Goal: Task Accomplishment & Management: Manage account settings

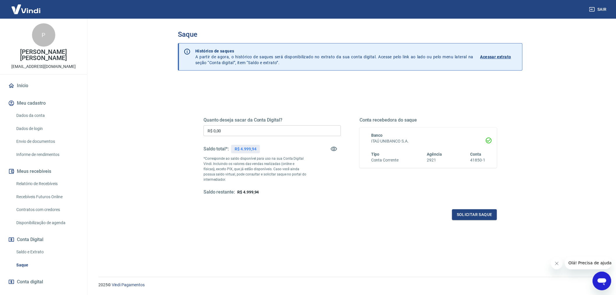
click at [229, 130] on input "R$ 0,00" at bounding box center [272, 130] width 137 height 11
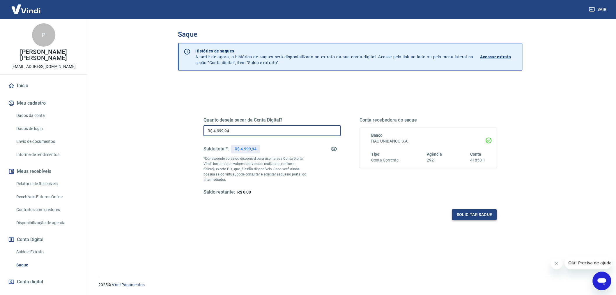
type input "R$ 4.999,94"
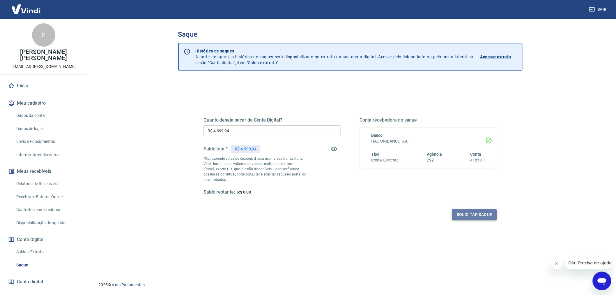
click at [474, 214] on button "Solicitar saque" at bounding box center [474, 214] width 45 height 11
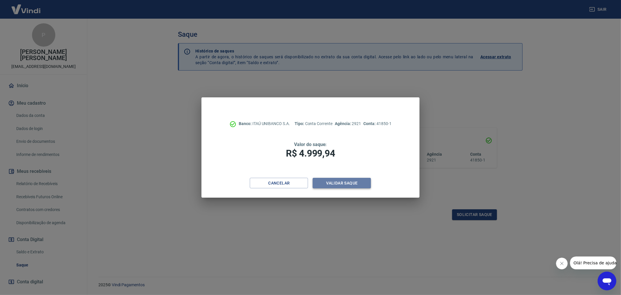
click at [344, 182] on button "Validar saque" at bounding box center [342, 183] width 58 height 11
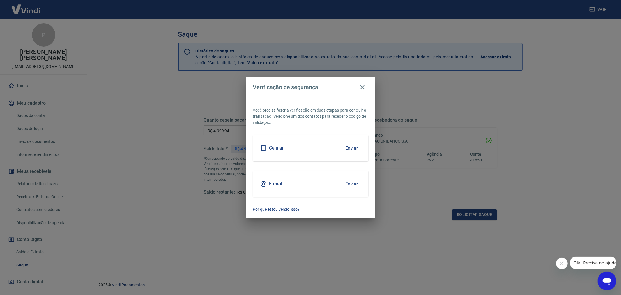
click at [347, 184] on button "Enviar" at bounding box center [351, 184] width 19 height 12
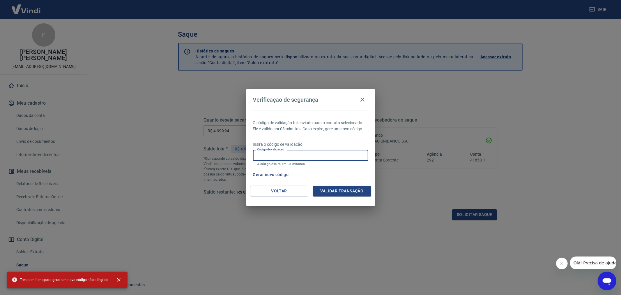
drag, startPoint x: 280, startPoint y: 155, endPoint x: 291, endPoint y: 156, distance: 11.4
click at [280, 155] on input "Código de validação" at bounding box center [310, 155] width 115 height 11
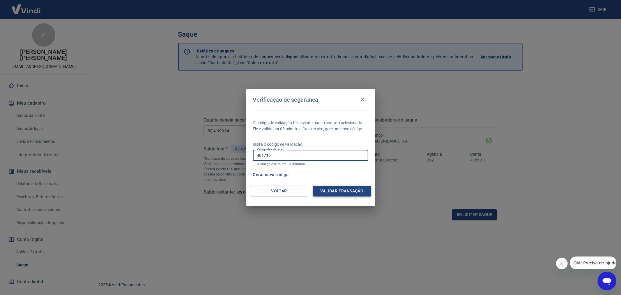
type input "481716"
click at [346, 192] on button "Validar transação" at bounding box center [342, 190] width 58 height 11
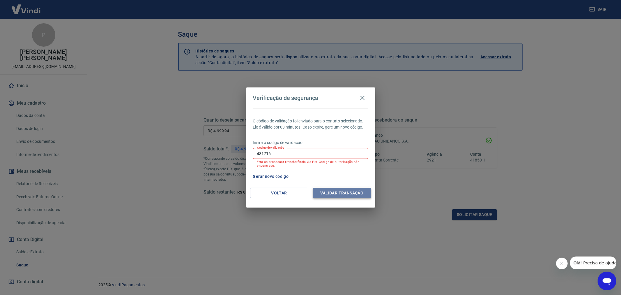
click at [342, 192] on button "Validar transação" at bounding box center [342, 193] width 58 height 11
click at [277, 191] on button "Voltar" at bounding box center [279, 193] width 58 height 11
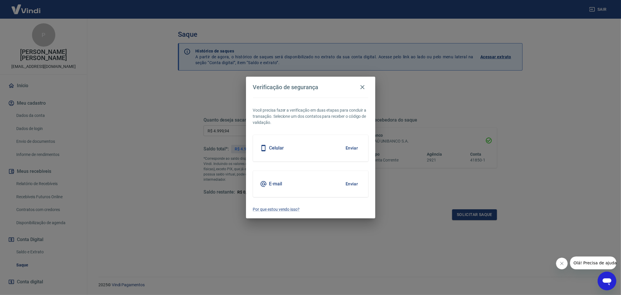
click at [348, 184] on button "Enviar" at bounding box center [351, 184] width 19 height 12
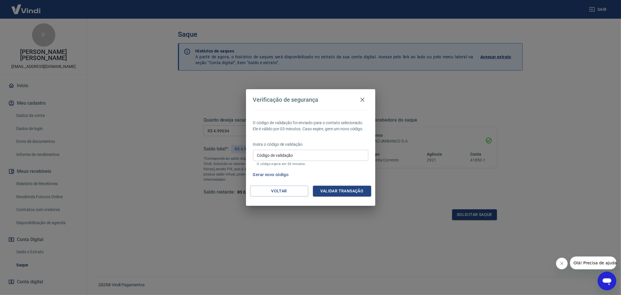
click at [285, 153] on input "Código de validação" at bounding box center [310, 155] width 115 height 11
type input "482402"
click at [339, 192] on button "Validar transação" at bounding box center [342, 190] width 58 height 11
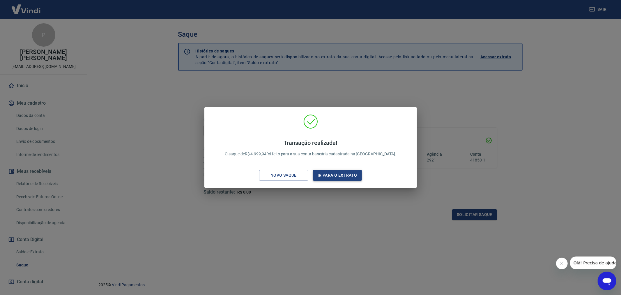
click at [333, 174] on button "Ir para o extrato" at bounding box center [337, 175] width 49 height 11
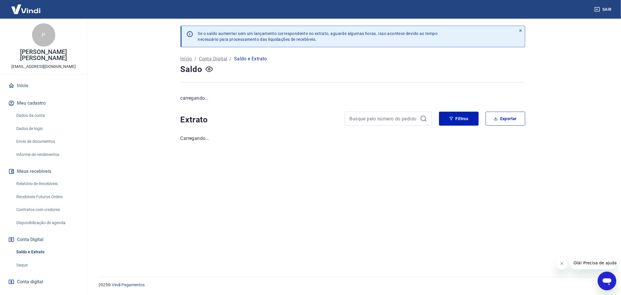
click at [247, 60] on p "Saldo e Extrato" at bounding box center [250, 58] width 33 height 7
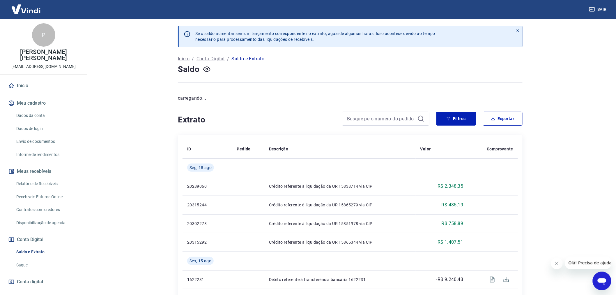
click at [241, 60] on p "Saldo e Extrato" at bounding box center [247, 58] width 33 height 7
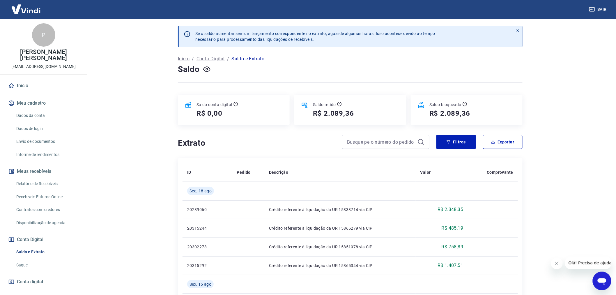
click at [235, 59] on p "Saldo e Extrato" at bounding box center [247, 58] width 33 height 7
click at [455, 144] on button "Filtros" at bounding box center [456, 142] width 40 height 14
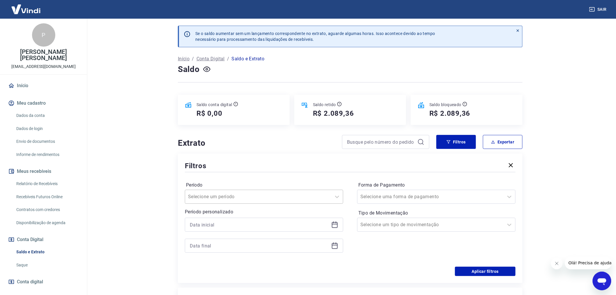
click at [212, 198] on input "Período" at bounding box center [217, 196] width 59 height 7
type input "14082025"
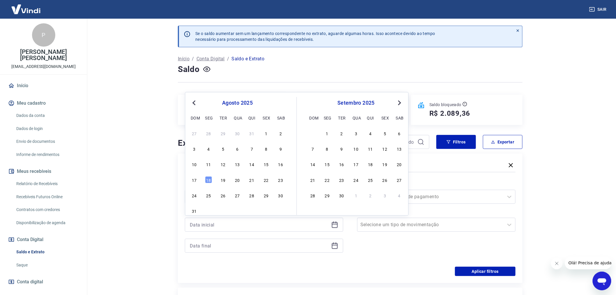
drag, startPoint x: 252, startPoint y: 164, endPoint x: 207, endPoint y: 222, distance: 73.4
click at [252, 164] on div "14" at bounding box center [251, 163] width 7 height 7
type input "14/08/2025"
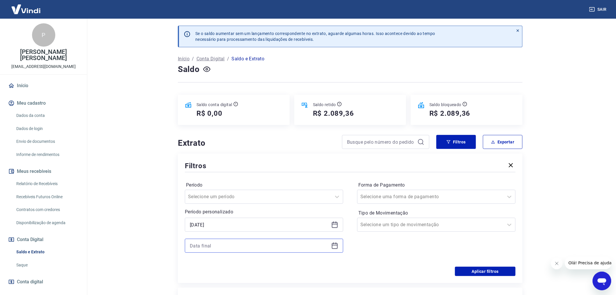
click at [208, 246] on input at bounding box center [259, 245] width 139 height 9
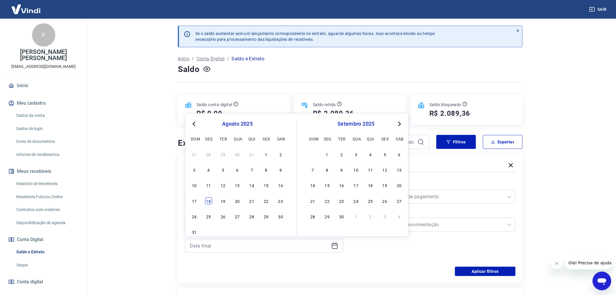
click at [210, 198] on div "18" at bounding box center [208, 200] width 7 height 7
type input "18/08/2025"
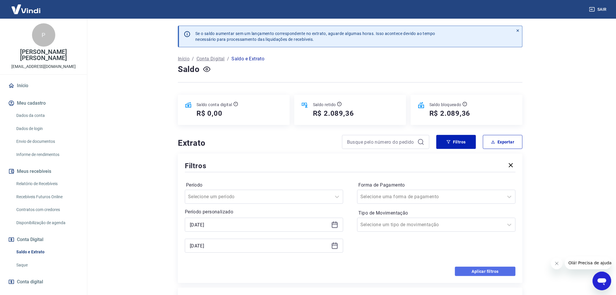
click at [481, 270] on button "Aplicar filtros" at bounding box center [485, 270] width 61 height 9
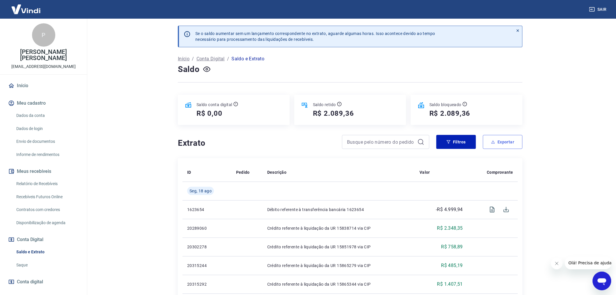
click at [508, 141] on button "Exportar" at bounding box center [503, 142] width 40 height 14
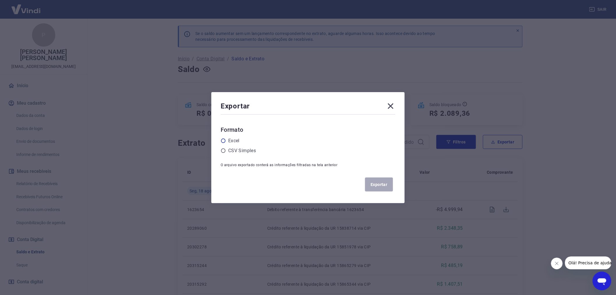
click at [226, 140] on icon at bounding box center [223, 140] width 5 height 5
click at [0, 0] on input "radio" at bounding box center [0, 0] width 0 height 0
click at [381, 185] on button "Exportar" at bounding box center [379, 184] width 28 height 14
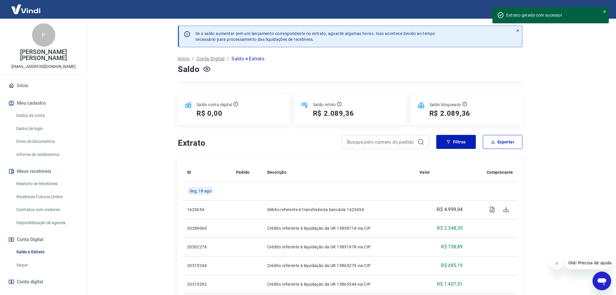
click at [247, 57] on p "Saldo e Extrato" at bounding box center [247, 58] width 33 height 7
click at [238, 59] on p "Saldo e Extrato" at bounding box center [247, 58] width 33 height 7
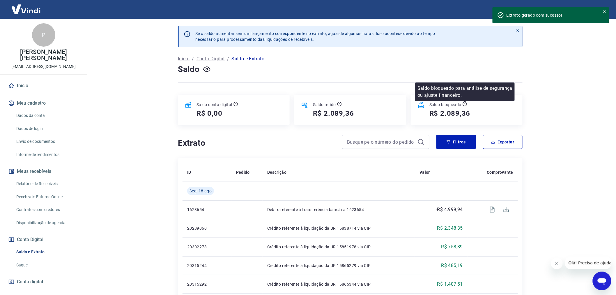
click at [468, 104] on div "Saldo bloqueado" at bounding box center [449, 105] width 41 height 6
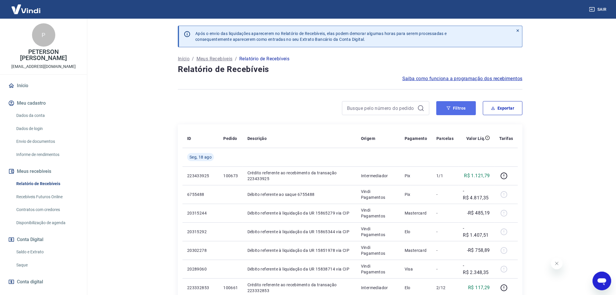
click at [460, 109] on button "Filtros" at bounding box center [456, 108] width 40 height 14
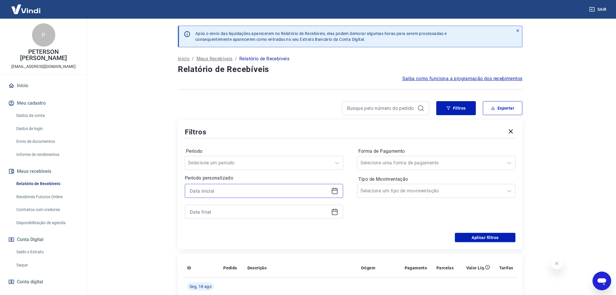
click at [203, 190] on input at bounding box center [259, 190] width 139 height 9
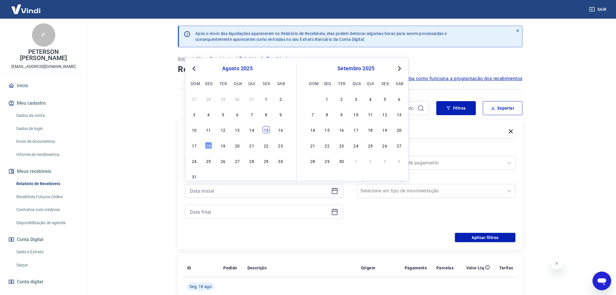
click at [267, 129] on div "15" at bounding box center [266, 129] width 7 height 7
type input "15/08/2025"
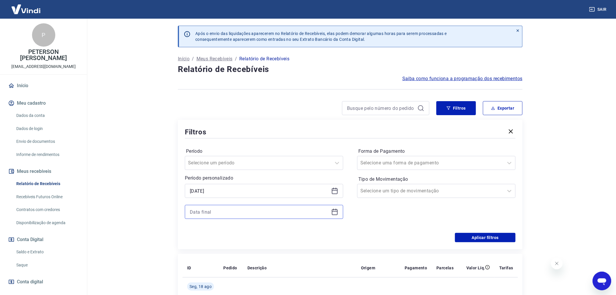
click at [208, 210] on input at bounding box center [259, 211] width 139 height 9
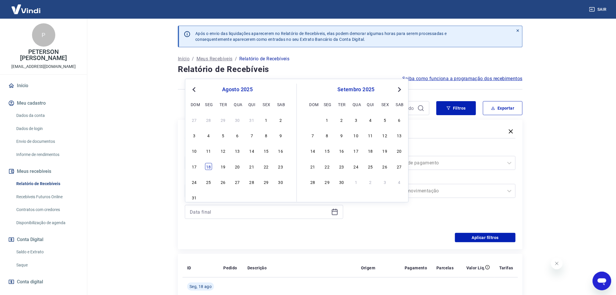
click at [209, 166] on div "18" at bounding box center [208, 166] width 7 height 7
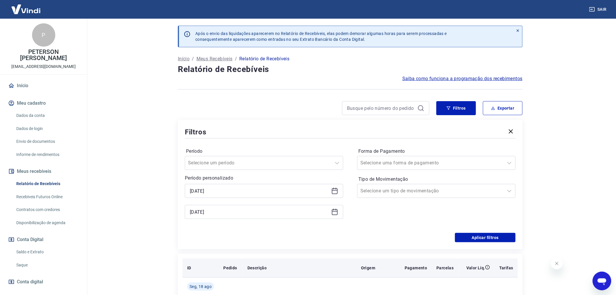
type input "18/08/2025"
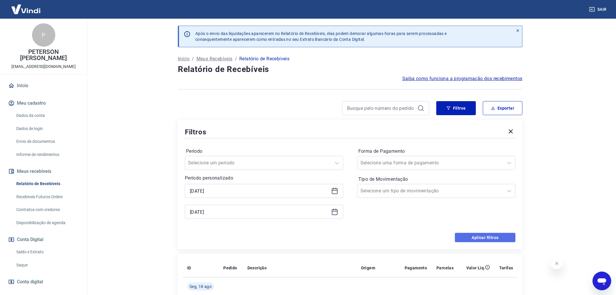
click at [485, 238] on button "Aplicar filtros" at bounding box center [485, 237] width 61 height 9
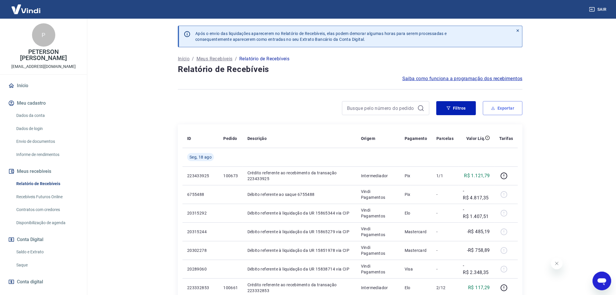
click at [500, 109] on button "Exportar" at bounding box center [503, 108] width 40 height 14
type input "15/08/2025"
type input "18/08/2025"
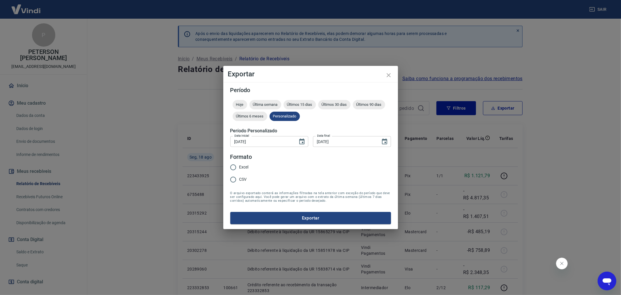
click at [234, 167] on input "Excel" at bounding box center [233, 167] width 12 height 12
radio input "true"
click at [309, 219] on button "Exportar" at bounding box center [310, 218] width 161 height 12
